Goal: Task Accomplishment & Management: Use online tool/utility

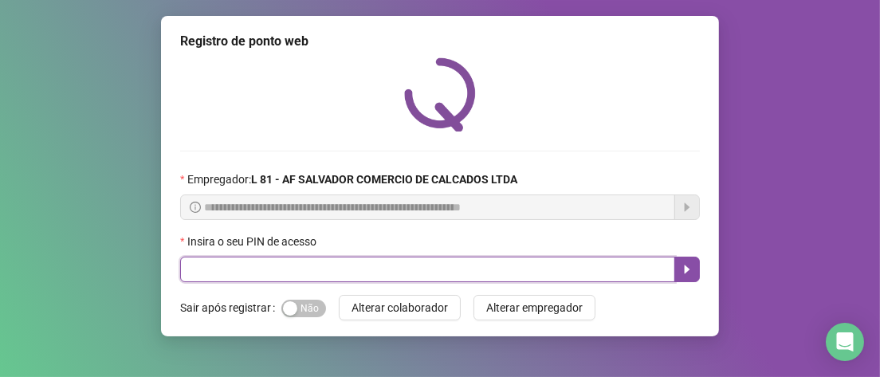
click at [280, 265] on input "text" at bounding box center [427, 269] width 495 height 25
type input "*****"
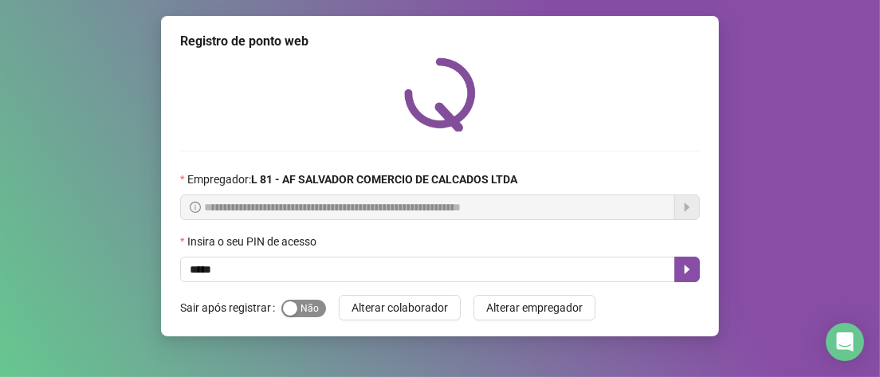
click at [315, 308] on span "Sim Não" at bounding box center [303, 309] width 45 height 18
click at [691, 271] on icon "caret-right" at bounding box center [687, 269] width 13 height 13
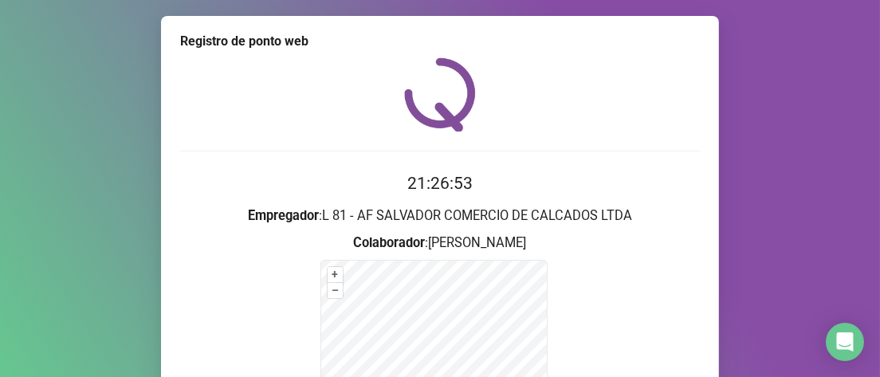
scroll to position [239, 0]
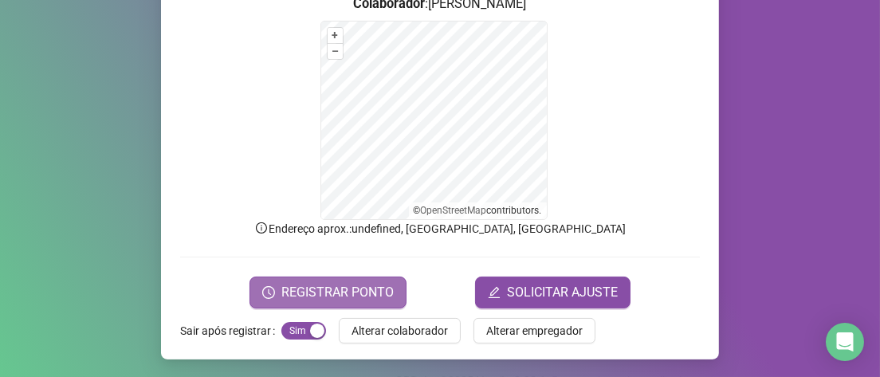
click at [329, 292] on span "REGISTRAR PONTO" at bounding box center [337, 292] width 112 height 19
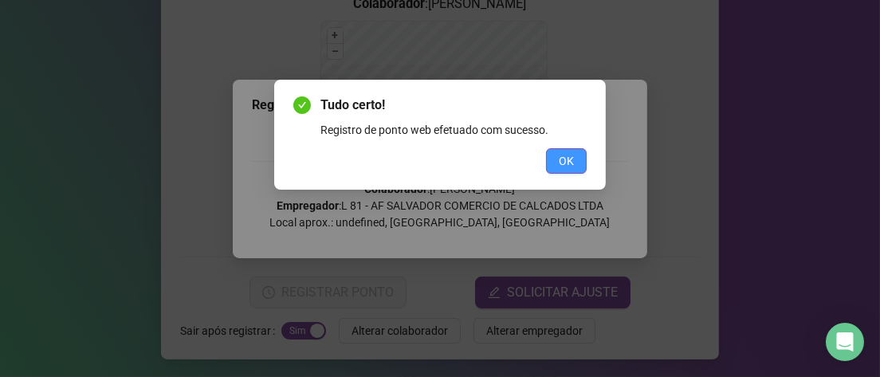
click at [567, 159] on span "OK" at bounding box center [566, 161] width 15 height 18
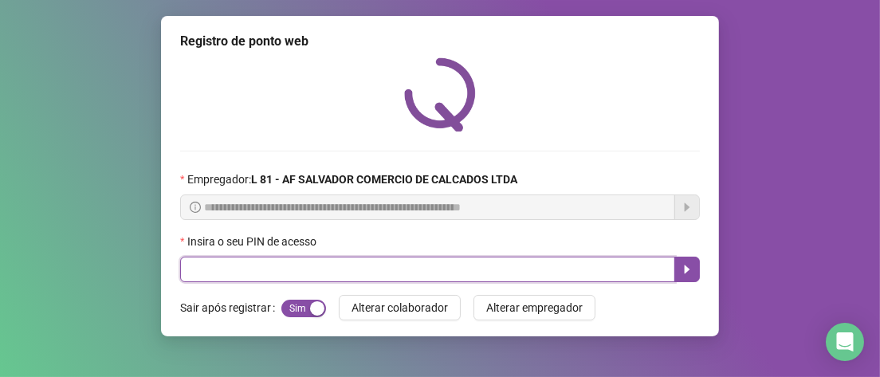
click at [314, 270] on input "text" at bounding box center [427, 269] width 495 height 25
type input "*****"
click at [691, 273] on icon "caret-right" at bounding box center [687, 269] width 13 height 13
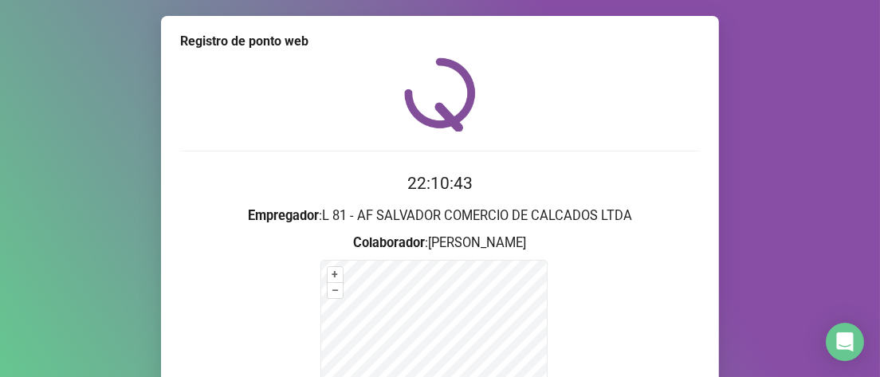
click at [261, 127] on div at bounding box center [440, 94] width 520 height 74
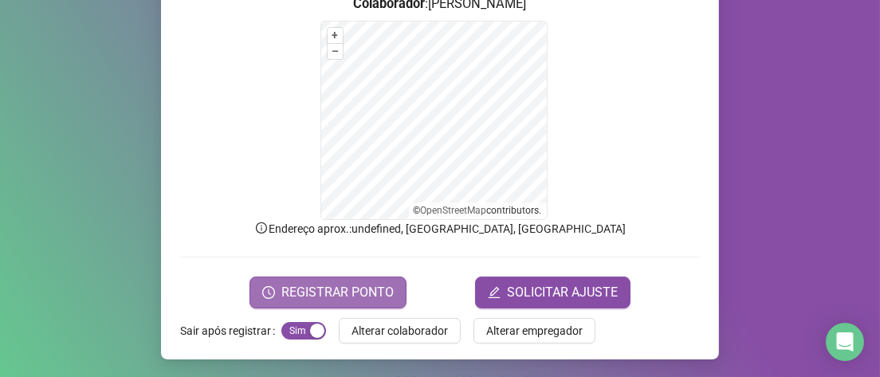
click at [368, 291] on span "REGISTRAR PONTO" at bounding box center [337, 292] width 112 height 19
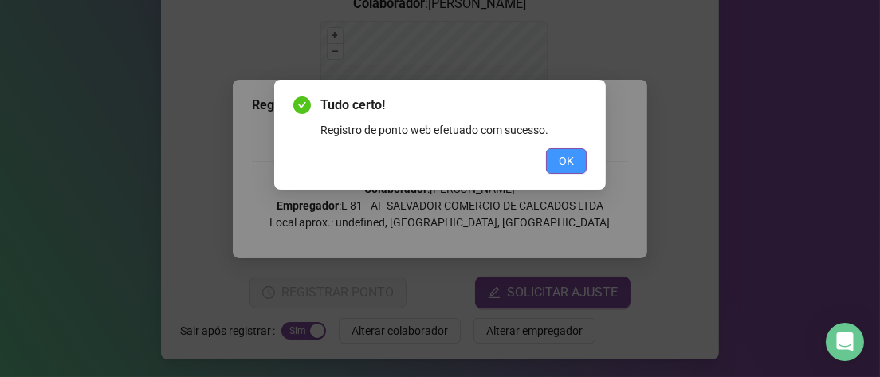
click at [583, 156] on button "OK" at bounding box center [566, 160] width 41 height 25
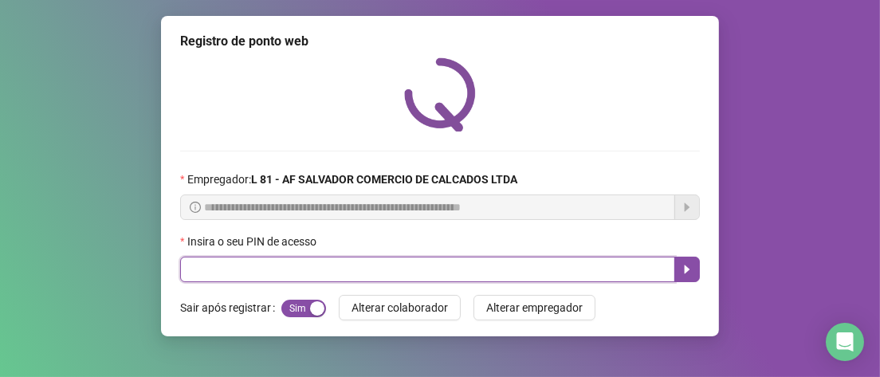
click at [225, 274] on input "text" at bounding box center [427, 269] width 495 height 25
type input "*****"
click at [687, 268] on icon "caret-right" at bounding box center [688, 269] width 6 height 9
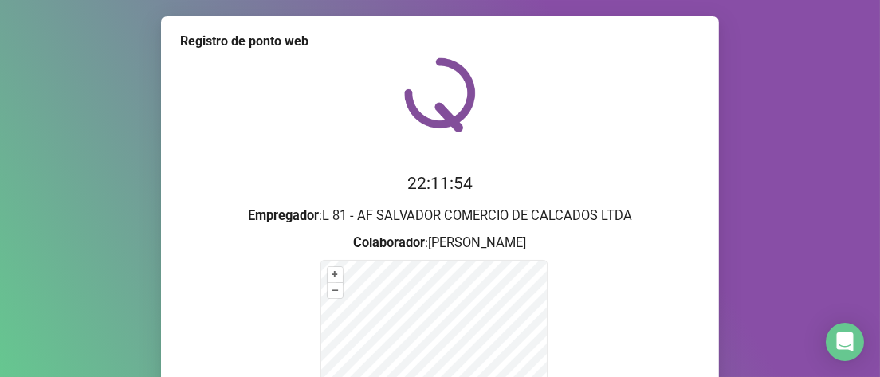
scroll to position [239, 0]
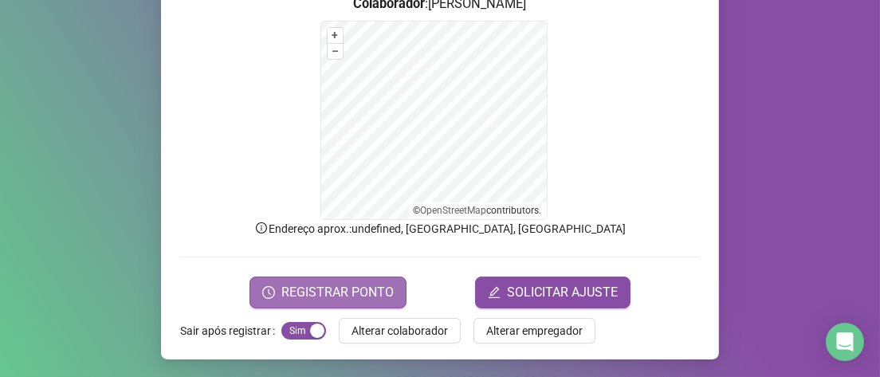
click at [300, 292] on span "REGISTRAR PONTO" at bounding box center [337, 292] width 112 height 19
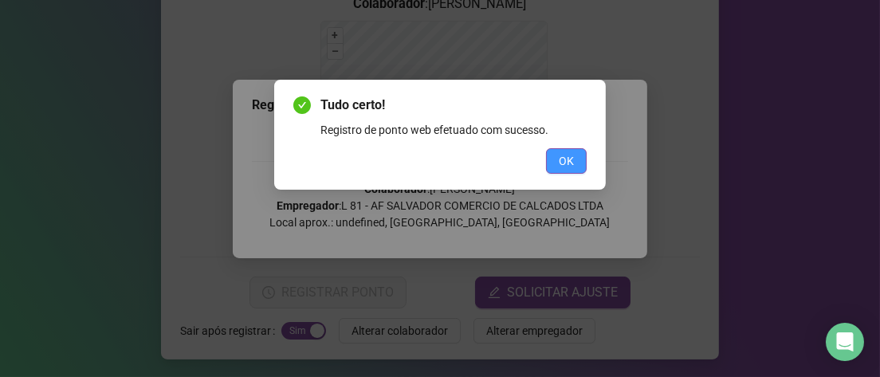
click at [574, 157] on button "OK" at bounding box center [566, 160] width 41 height 25
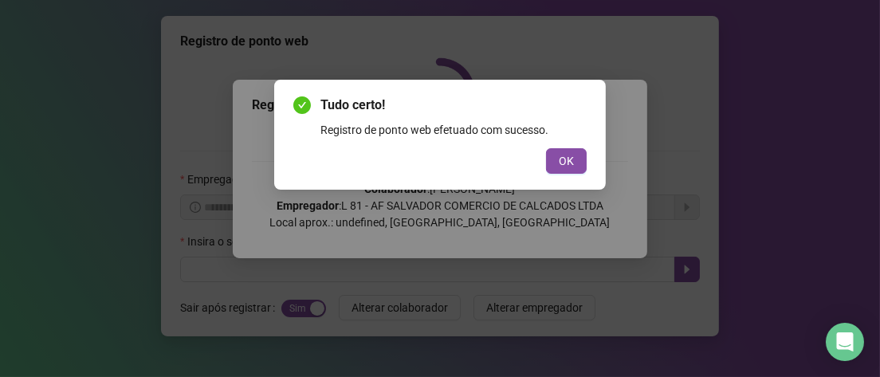
scroll to position [0, 0]
